Goal: Task Accomplishment & Management: Manage account settings

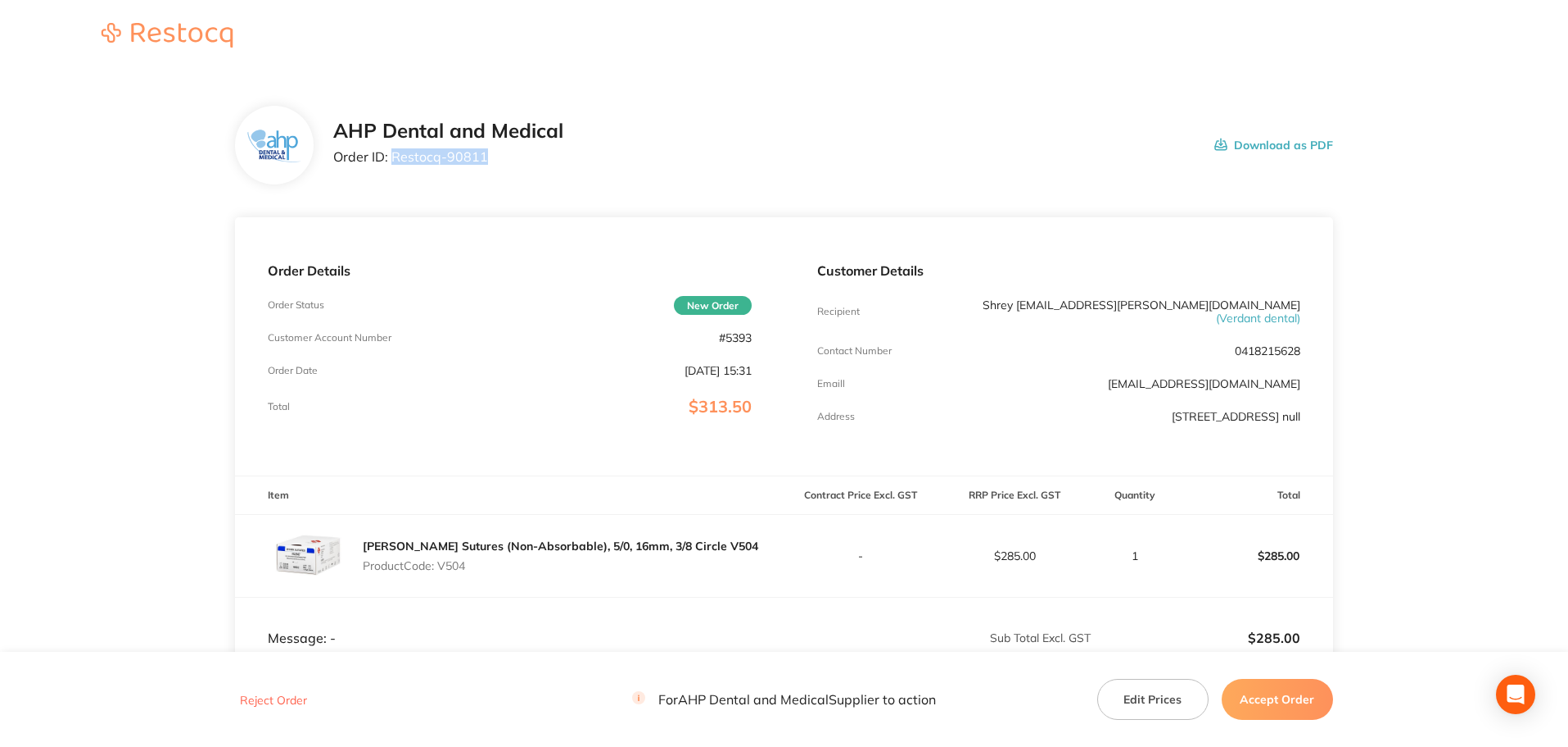
drag, startPoint x: 490, startPoint y: 149, endPoint x: 394, endPoint y: 156, distance: 96.3
click at [394, 156] on p "Order ID: Restocq- 90811" at bounding box center [448, 156] width 230 height 14
copy p "Restocq- 90811"
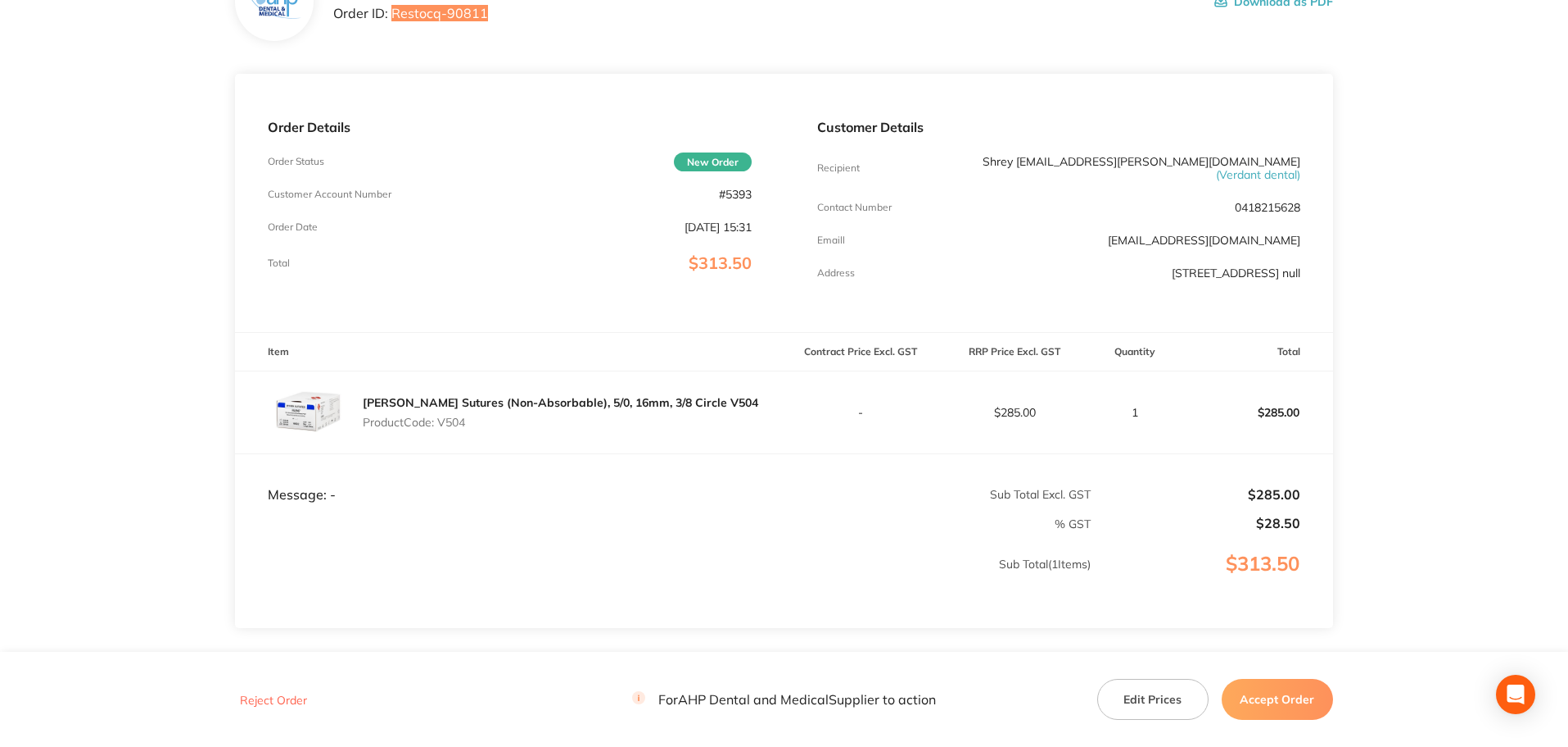
scroll to position [244, 0]
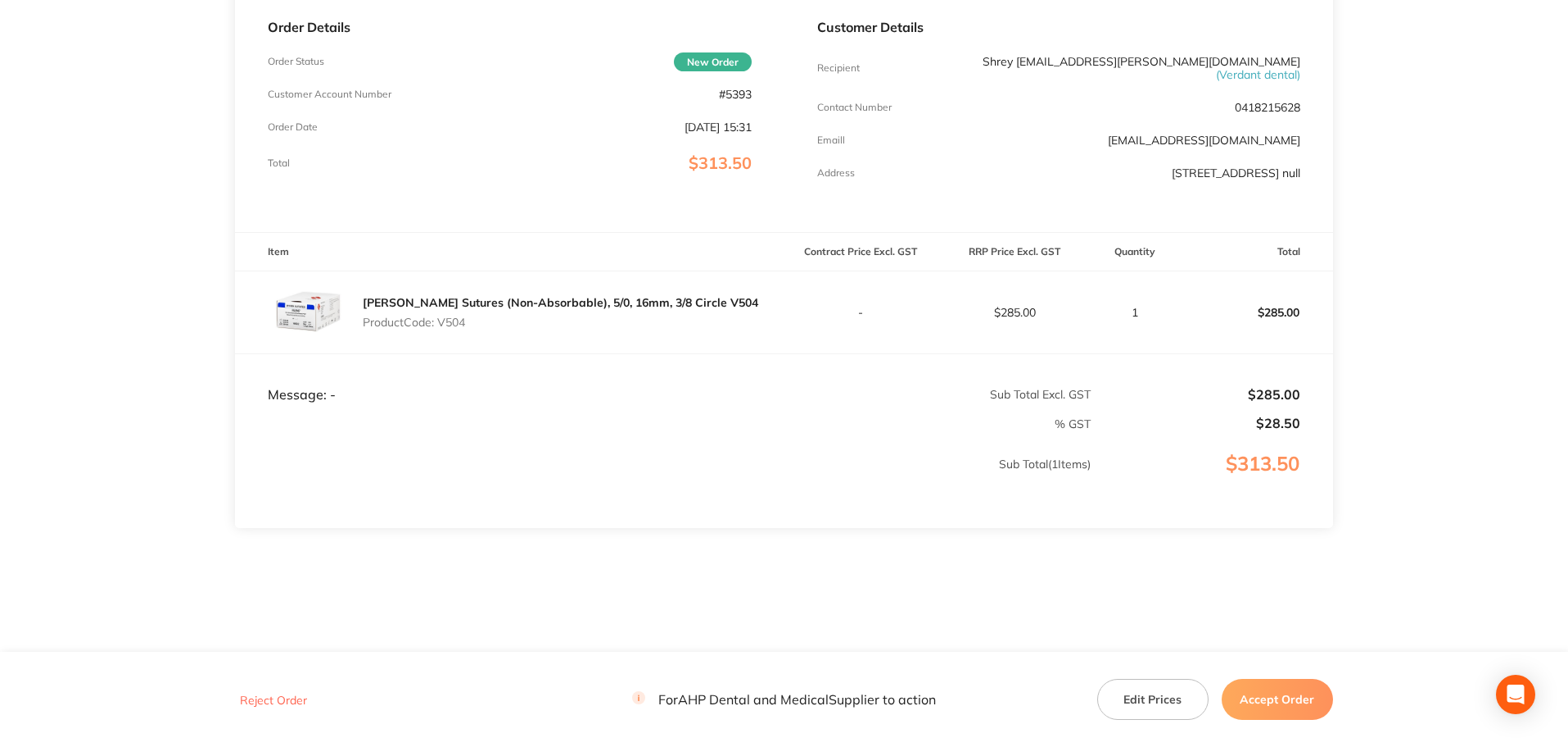
click at [1245, 680] on button "Accept Order" at bounding box center [1277, 699] width 111 height 41
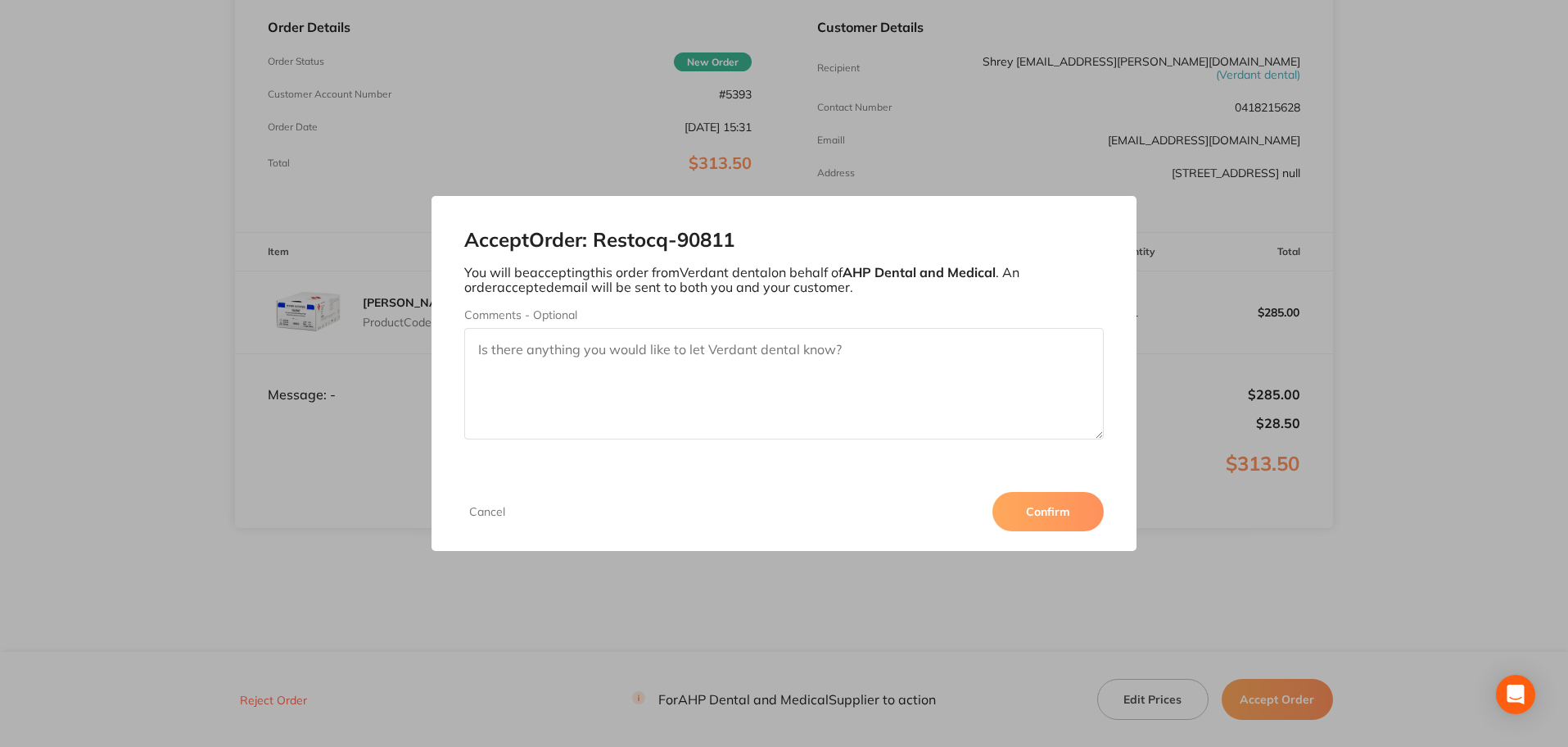
click at [1054, 518] on button "Confirm" at bounding box center [1048, 511] width 111 height 40
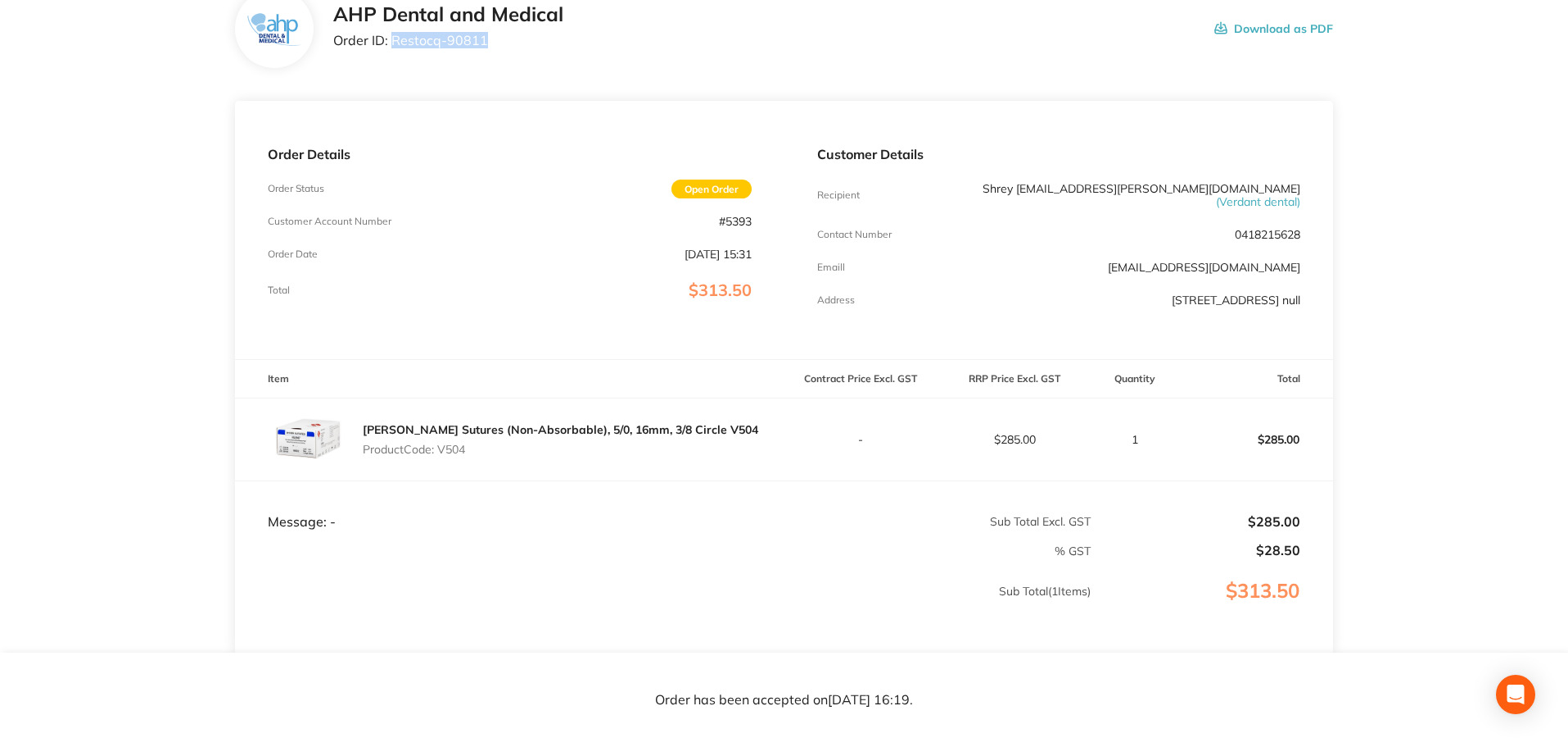
scroll to position [0, 0]
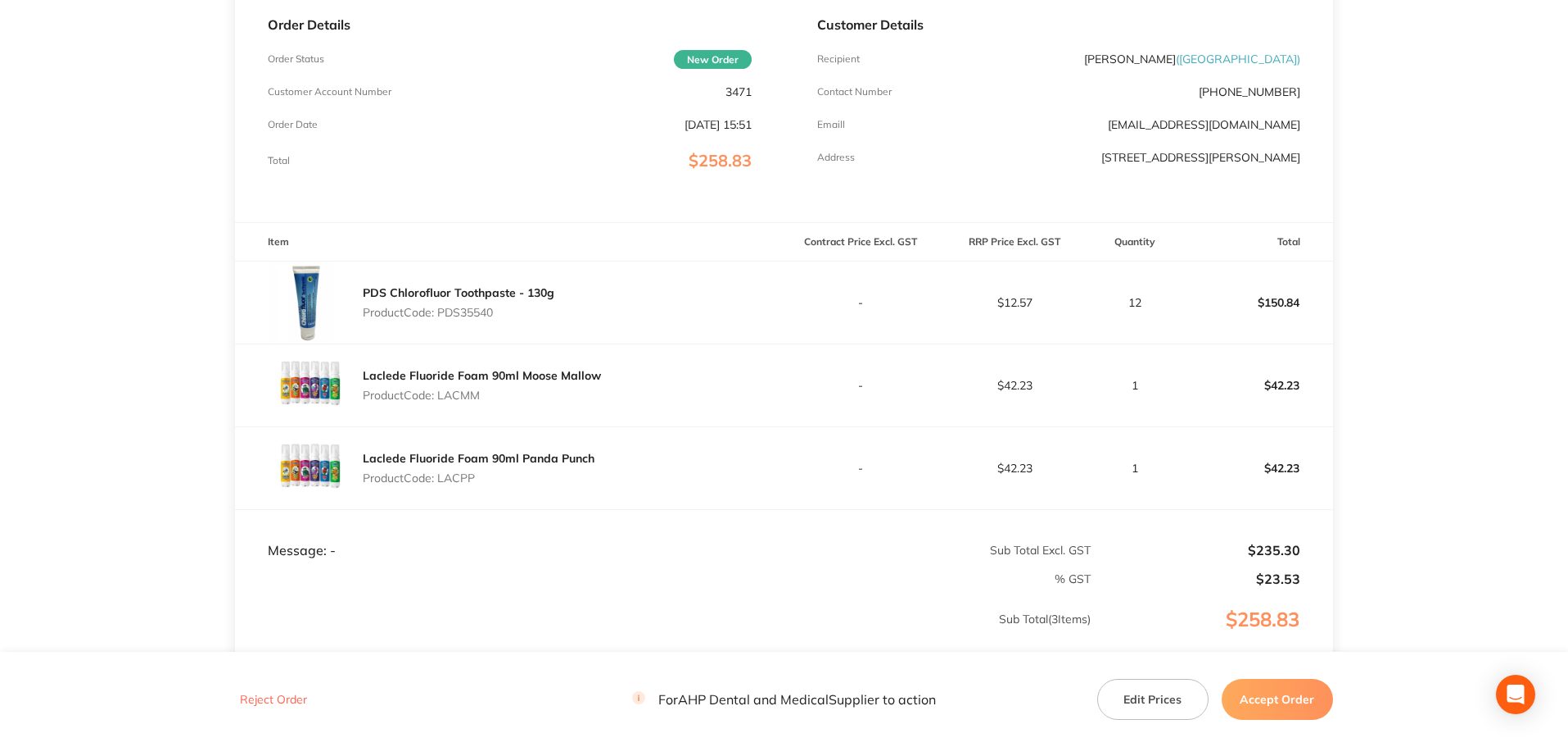
scroll to position [82, 0]
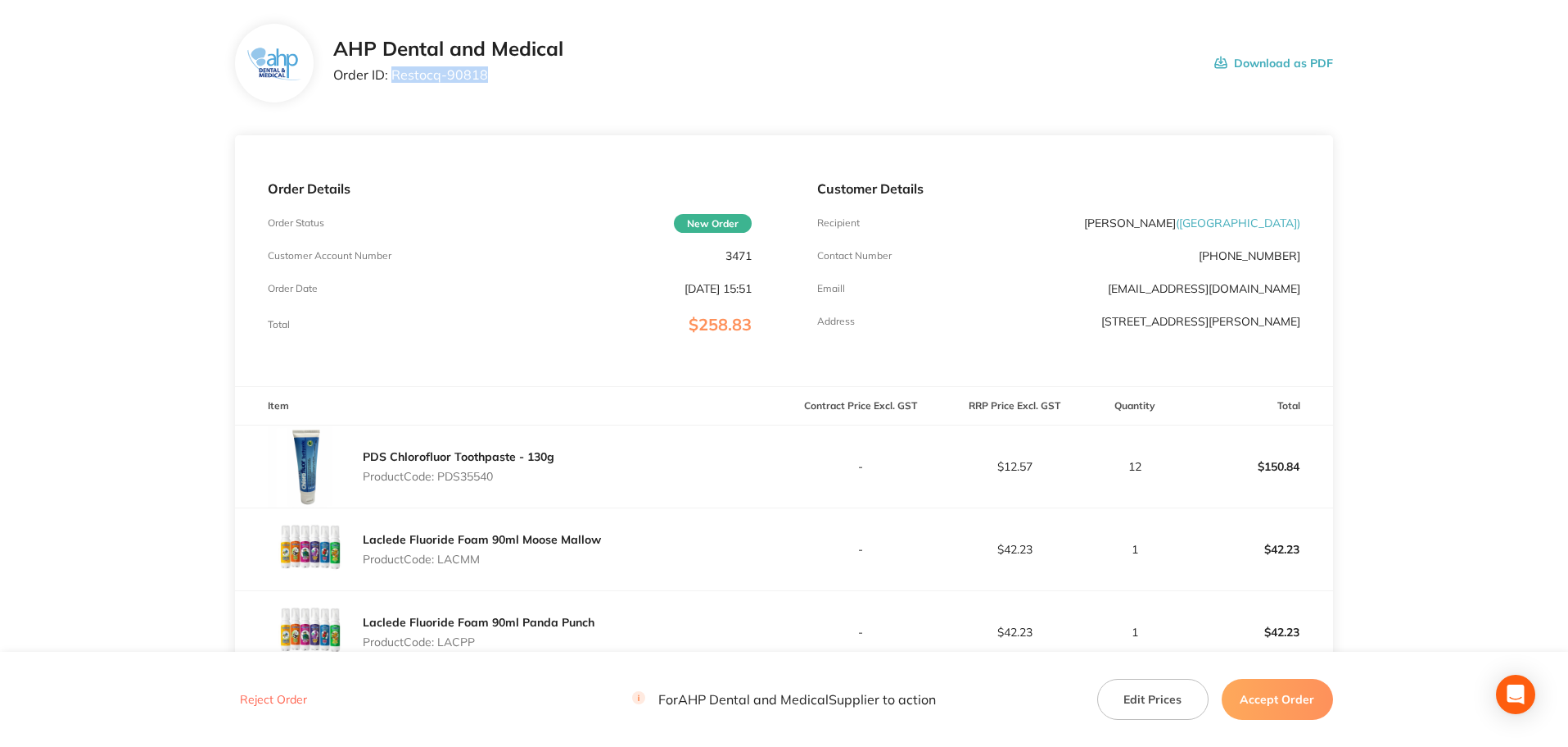
drag, startPoint x: 491, startPoint y: 73, endPoint x: 393, endPoint y: 77, distance: 98.1
click at [393, 77] on p "Order ID: Restocq- 90818" at bounding box center [448, 74] width 230 height 14
copy p "Restocq- 90818"
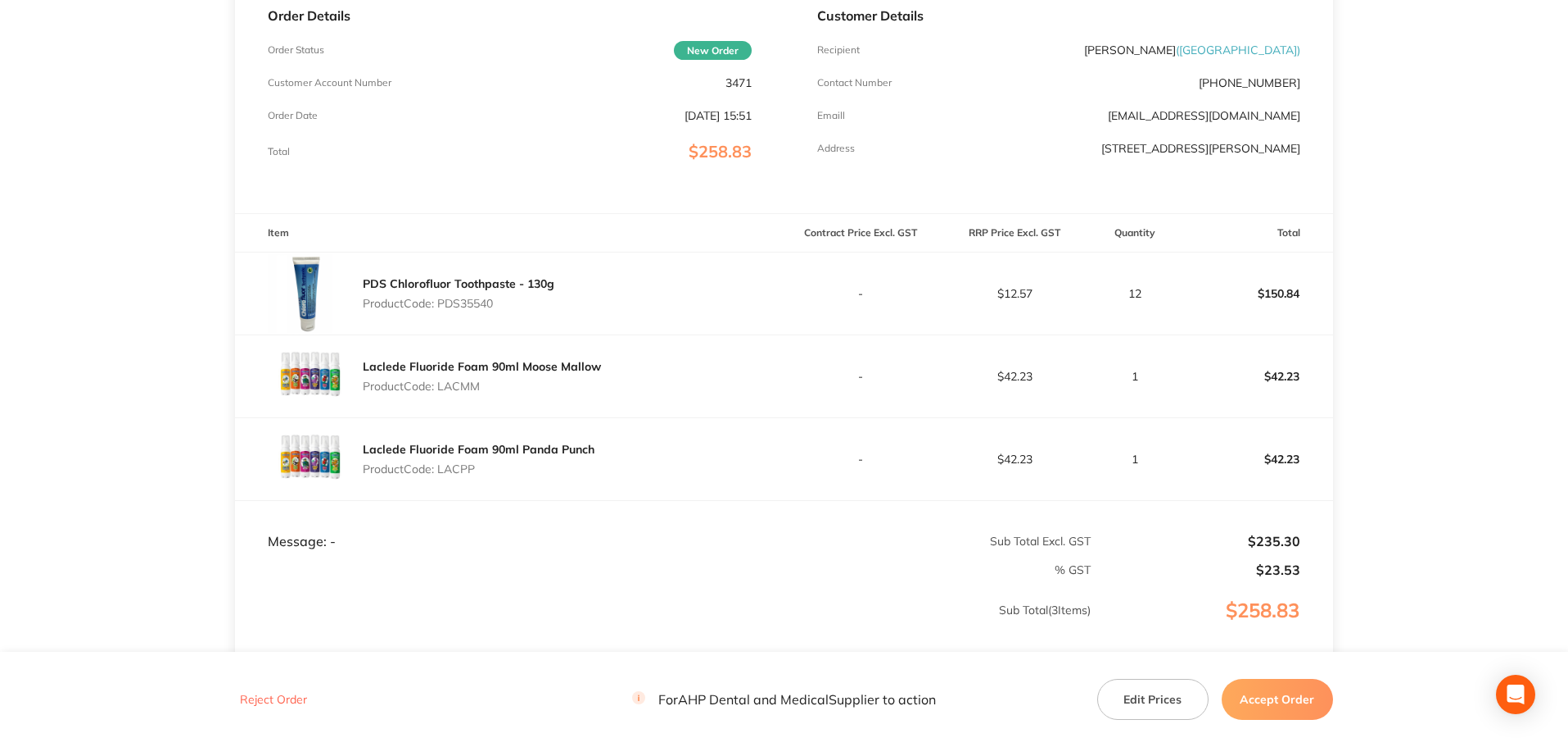
scroll to position [409, 0]
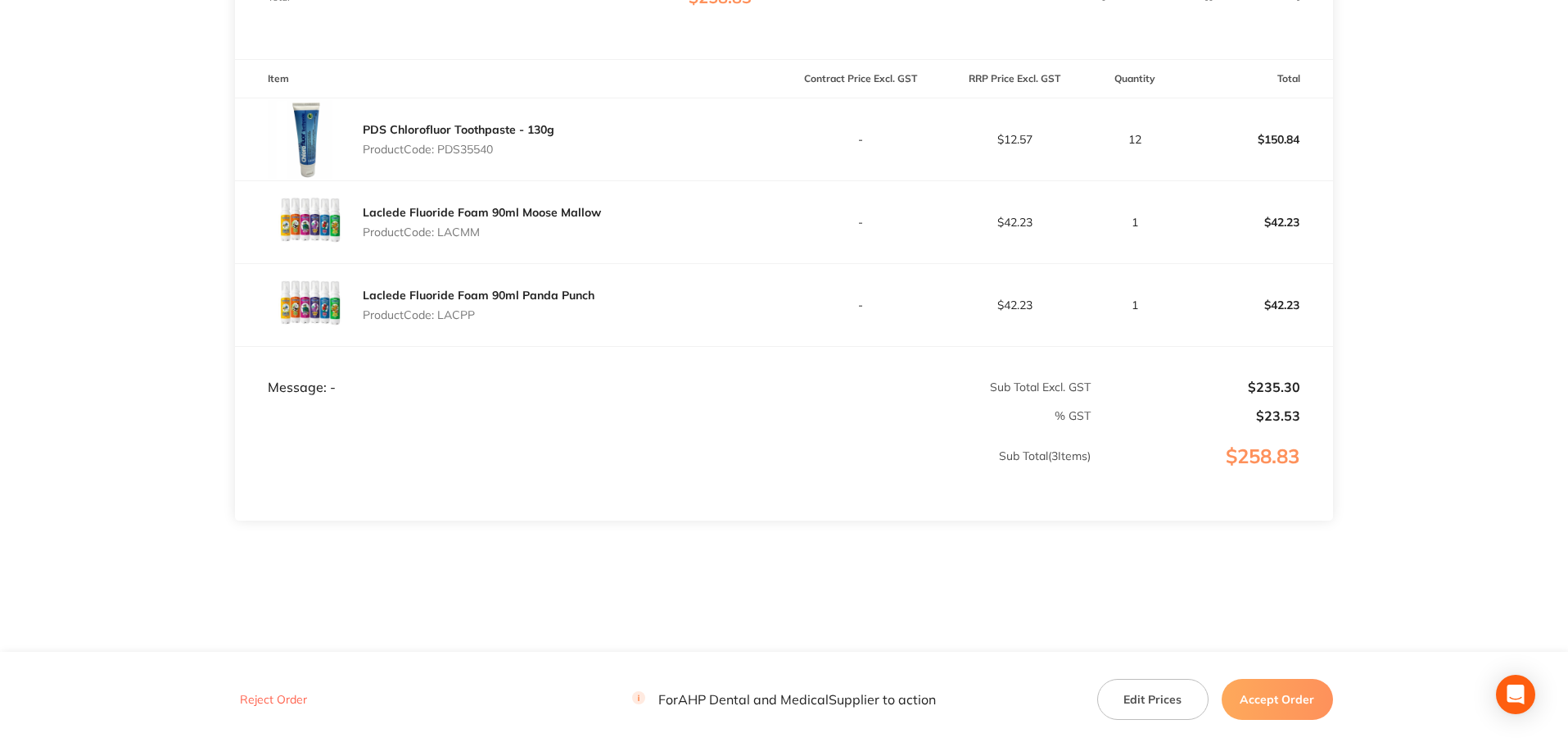
click at [1303, 709] on button "Accept Order" at bounding box center [1277, 699] width 111 height 41
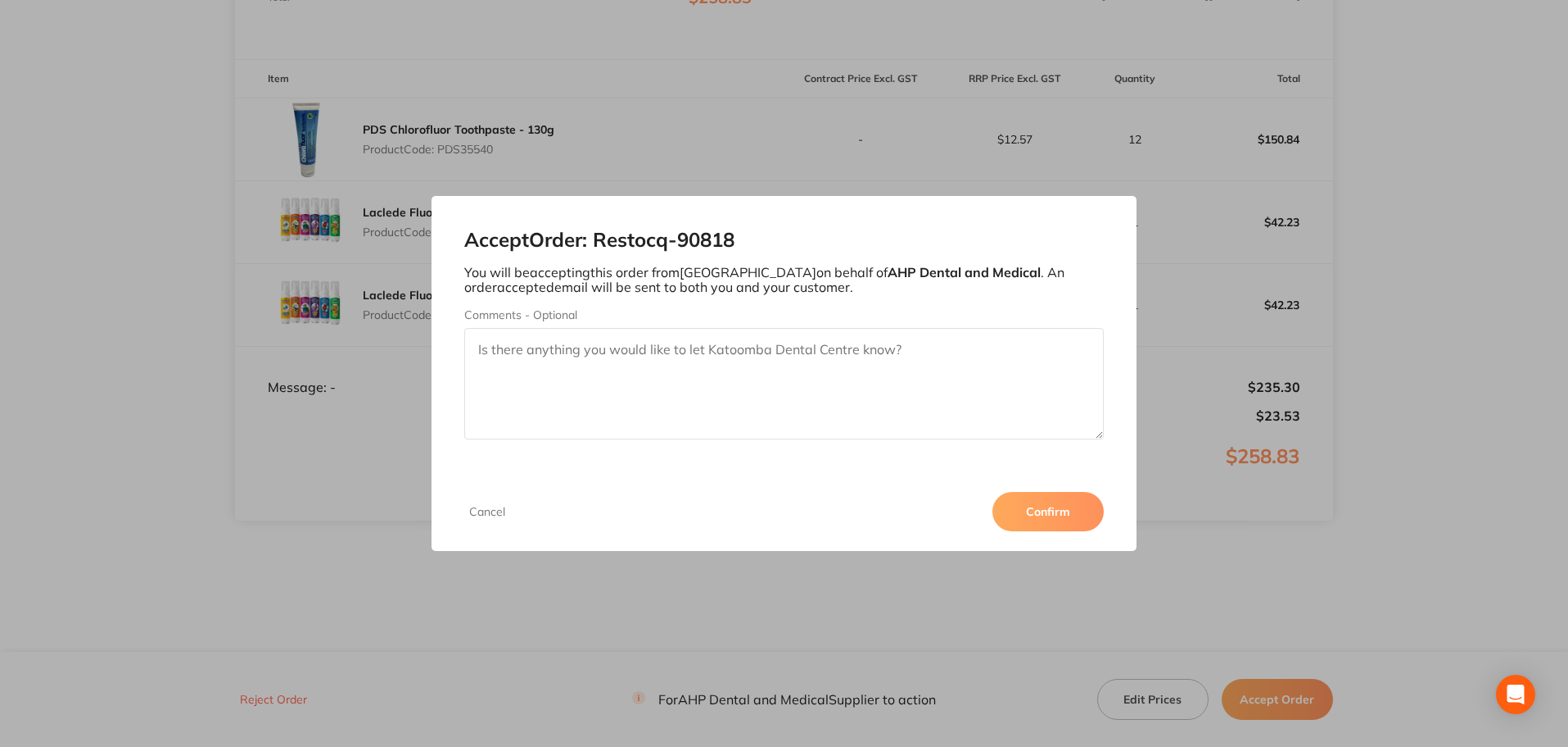
click at [1085, 511] on button "Confirm" at bounding box center [1048, 511] width 111 height 40
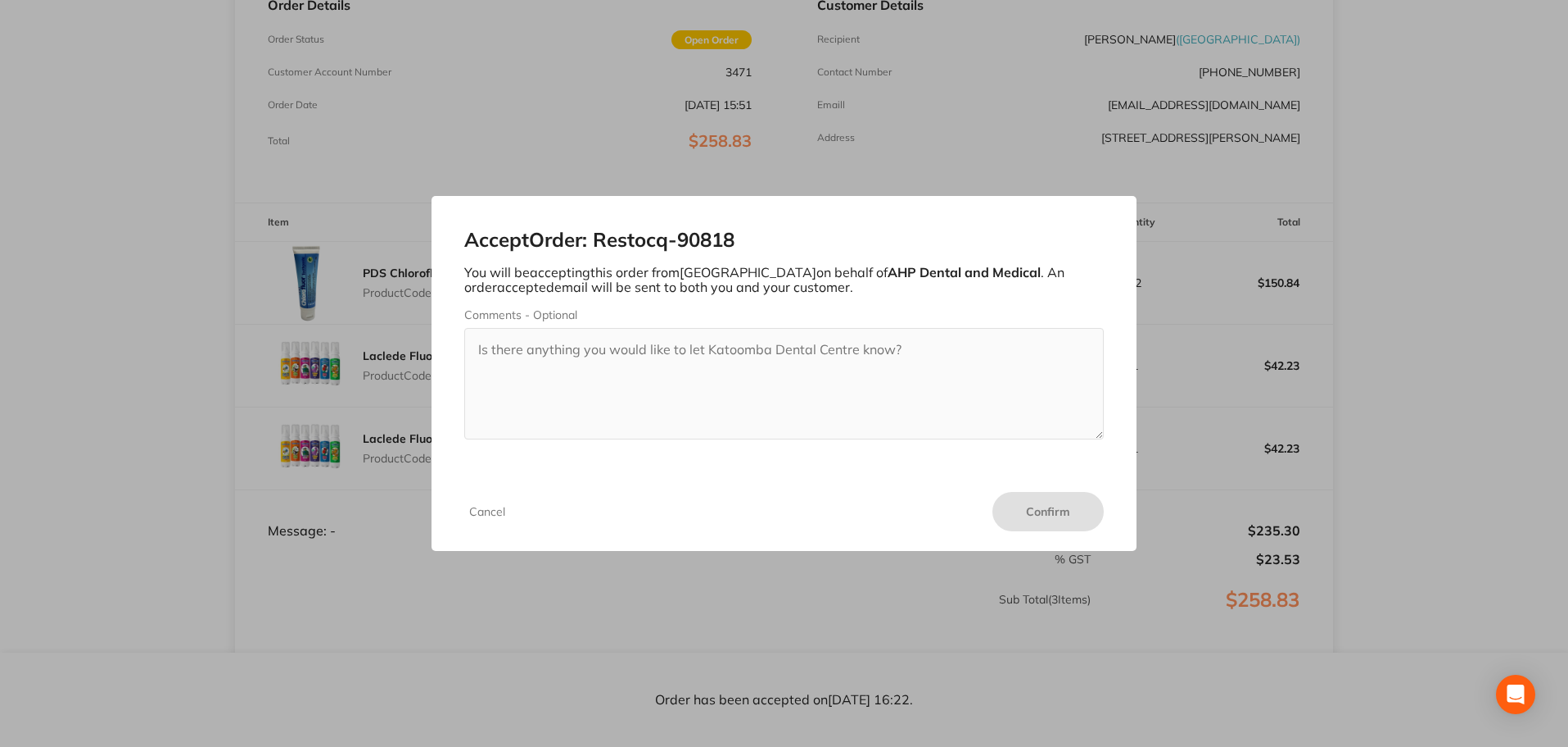
scroll to position [80, 0]
